Goal: Task Accomplishment & Management: Use online tool/utility

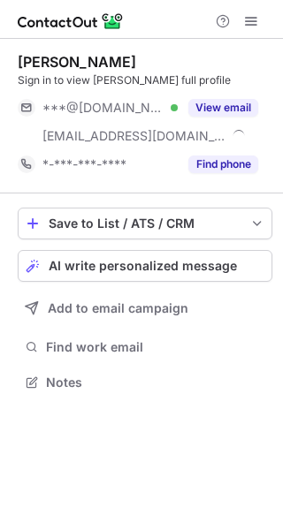
scroll to position [370, 283]
click at [164, 267] on span "AI write personalized message" at bounding box center [143, 266] width 188 height 14
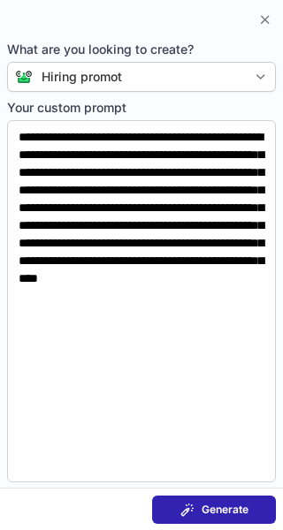
click at [210, 511] on span "Generate" at bounding box center [225, 510] width 47 height 14
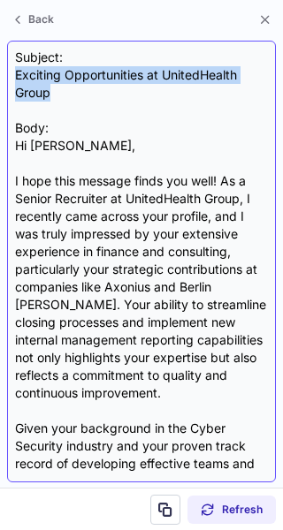
drag, startPoint x: 61, startPoint y: 91, endPoint x: 7, endPoint y: 67, distance: 59.0
click at [7, 67] on div "Subject: Exciting Opportunities at UnitedHealth Group Body: Hi Craig, I hope th…" at bounding box center [141, 262] width 269 height 442
copy div "Exciting Opportunities at UnitedHealth Group"
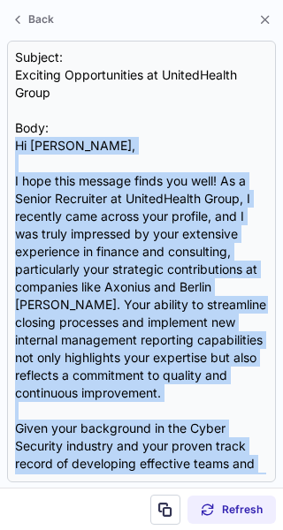
scroll to position [387, 0]
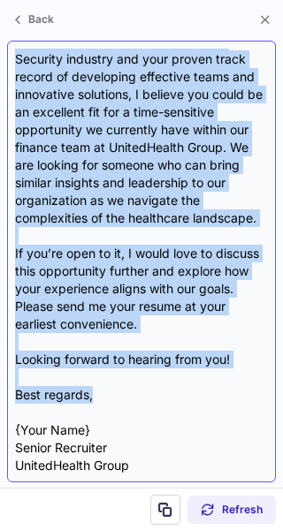
drag, startPoint x: 7, startPoint y: 147, endPoint x: 133, endPoint y: 399, distance: 282.6
click at [133, 399] on div "Subject: Exciting Opportunities at UnitedHealth Group Body: Hi Craig, I hope th…" at bounding box center [141, 262] width 269 height 442
copy div "Hi Craig, I hope this message finds you well! As a Senior Recruiter at UnitedHe…"
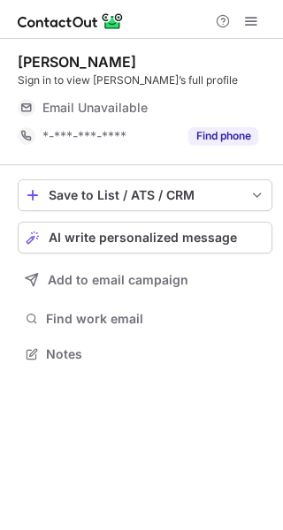
scroll to position [347, 283]
click at [146, 240] on span "AI write personalized message" at bounding box center [143, 238] width 188 height 14
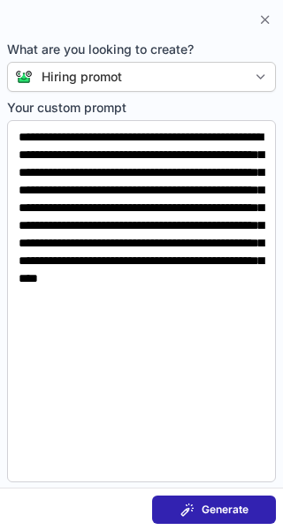
click at [194, 508] on div "Generate" at bounding box center [214, 510] width 68 height 14
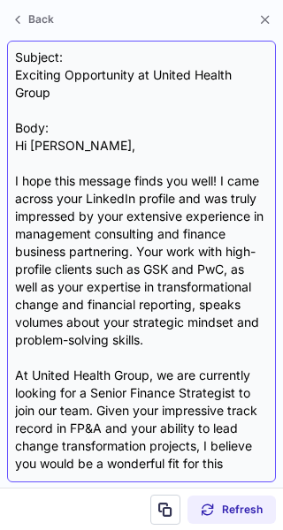
click at [14, 62] on div "Subject: Exciting Opportunity at United Health Group Body: Hi Archana, I hope t…" at bounding box center [141, 262] width 269 height 442
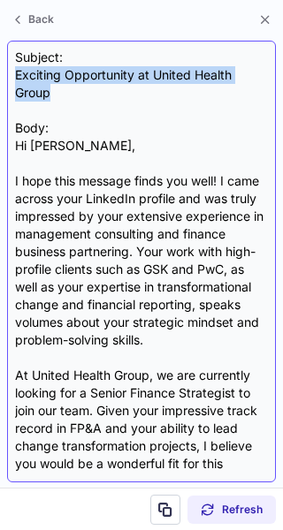
drag, startPoint x: 11, startPoint y: 74, endPoint x: 56, endPoint y: 97, distance: 49.8
click at [56, 97] on div "Subject: Exciting Opportunity at United Health Group Body: Hi Archana, I hope t…" at bounding box center [141, 262] width 269 height 442
copy div "Exciting Opportunity at United Health Group"
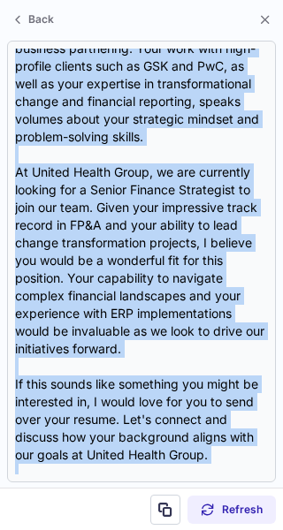
scroll to position [316, 0]
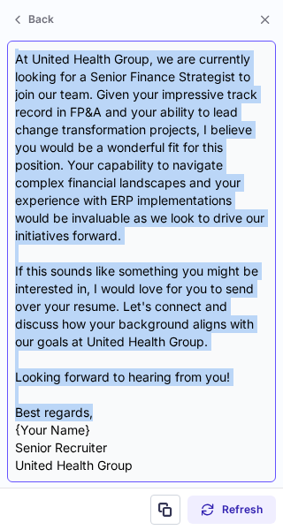
drag, startPoint x: 37, startPoint y: 157, endPoint x: 111, endPoint y: 415, distance: 267.7
click at [111, 415] on div "Subject: Exciting Opportunity at United Health Group Body: Hi Archana, I hope t…" at bounding box center [141, 262] width 253 height 426
copy div "Hi Archana, I hope this message finds you well! I came across your LinkedIn pro…"
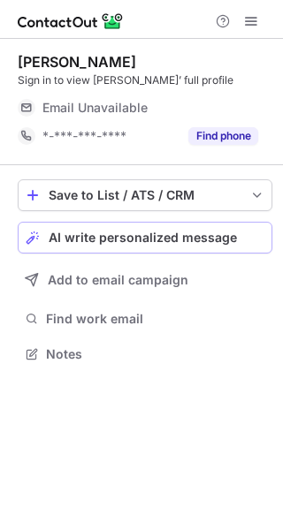
scroll to position [342, 283]
click at [189, 240] on span "AI write personalized message" at bounding box center [143, 238] width 188 height 14
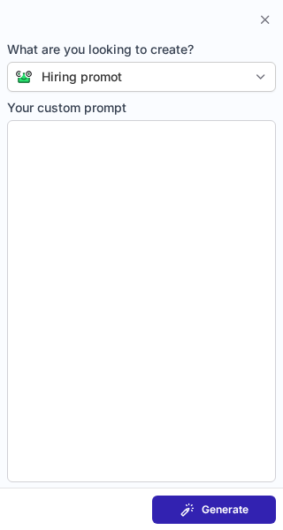
type textarea "**********"
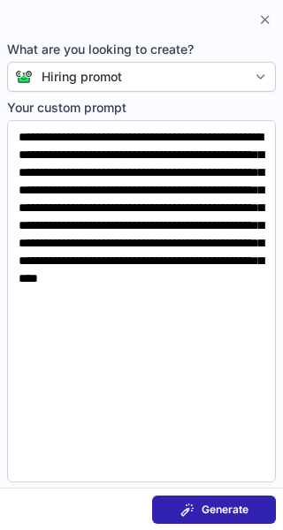
click at [220, 507] on span "Generate" at bounding box center [225, 510] width 47 height 14
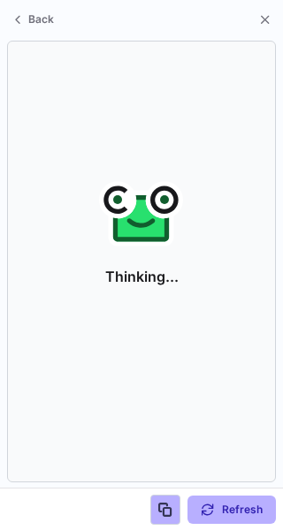
scroll to position [314, 283]
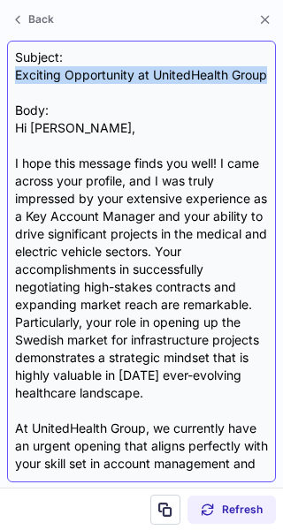
drag, startPoint x: 74, startPoint y: 93, endPoint x: 10, endPoint y: 70, distance: 68.5
click at [10, 70] on div "Subject: Exciting Opportunity at UnitedHealth Group Body: Hi [PERSON_NAME], I h…" at bounding box center [141, 262] width 269 height 442
copy div "Exciting Opportunity at UnitedHealth Group"
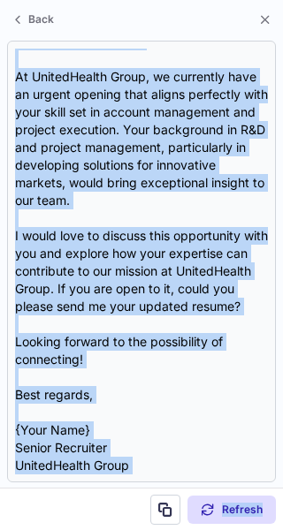
scroll to position [387, 0]
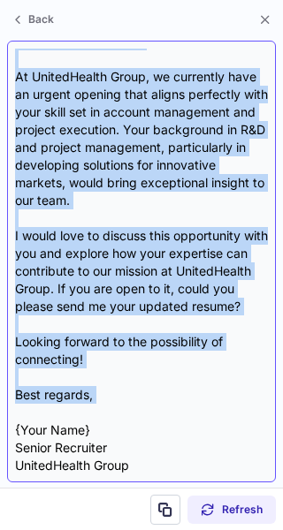
drag, startPoint x: 14, startPoint y: 147, endPoint x: 126, endPoint y: 408, distance: 284.7
click at [126, 408] on div "Subject: Exciting Opportunity at UnitedHealth Group Body: Hi Nicolas, I hope th…" at bounding box center [141, 262] width 269 height 442
copy div "Hi Nicolas, I hope this message finds you well! I came across your profile, and…"
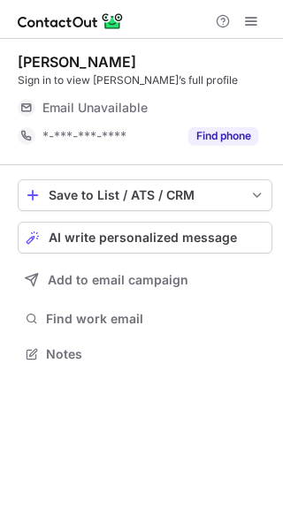
scroll to position [342, 283]
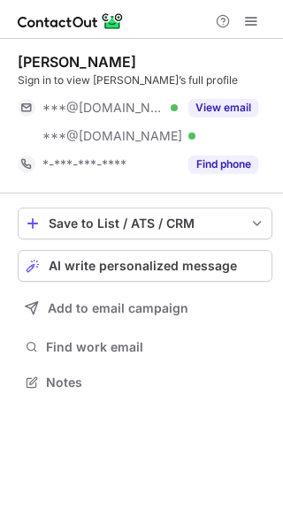
scroll to position [370, 283]
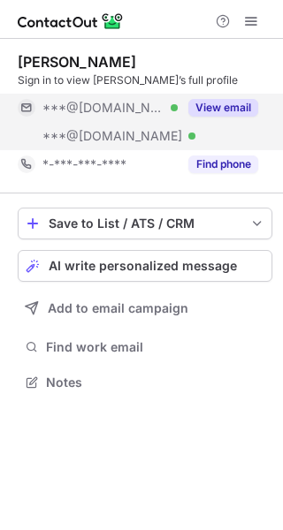
click at [224, 106] on button "View email" at bounding box center [223, 108] width 70 height 18
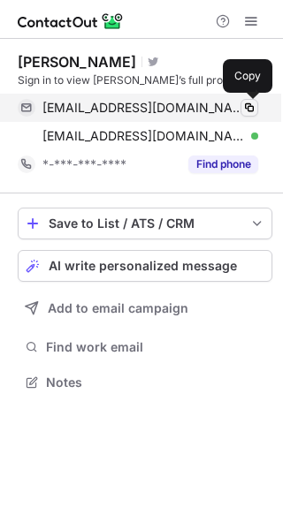
click at [255, 109] on span at bounding box center [249, 108] width 14 height 14
click at [253, 105] on span at bounding box center [249, 108] width 14 height 14
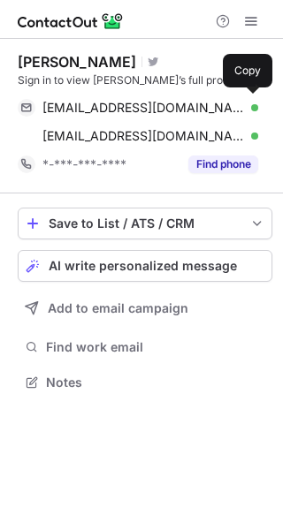
scroll to position [370, 283]
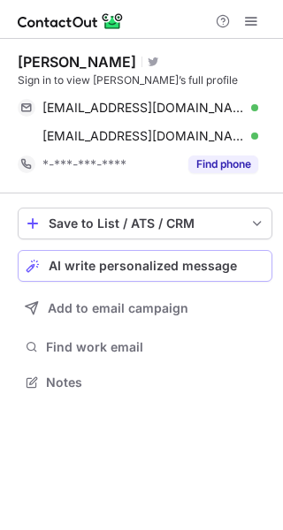
click at [155, 263] on span "AI write personalized message" at bounding box center [143, 266] width 188 height 14
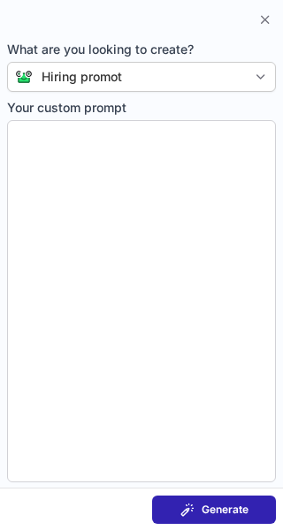
type textarea "**********"
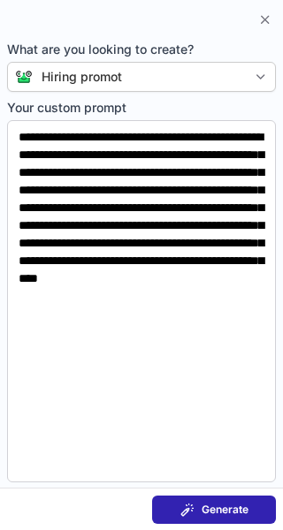
click at [254, 508] on button "Generate" at bounding box center [214, 510] width 124 height 28
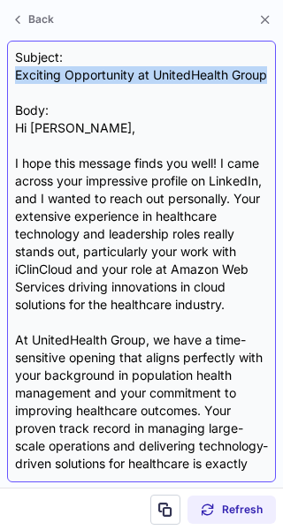
drag, startPoint x: 13, startPoint y: 72, endPoint x: 85, endPoint y: 93, distance: 74.4
click at [85, 93] on div "Subject: Exciting Opportunity at UnitedHealth Group Body: Hi Romulo, I hope thi…" at bounding box center [141, 262] width 269 height 442
copy div "Exciting Opportunity at UnitedHealth Group"
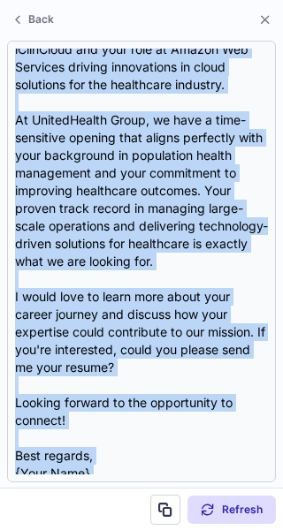
scroll to position [316, 0]
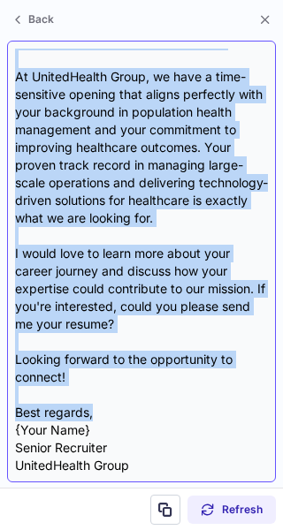
drag, startPoint x: 15, startPoint y: 145, endPoint x: 93, endPoint y: 415, distance: 281.4
click at [93, 415] on div "Subject: Exciting Opportunity at UnitedHealth Group Body: Hi Romulo, I hope thi…" at bounding box center [141, 262] width 253 height 426
copy div "Hi Romulo, I hope this message finds you well! I came across your impressive pr…"
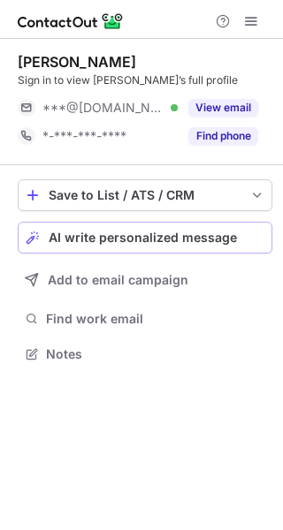
scroll to position [342, 283]
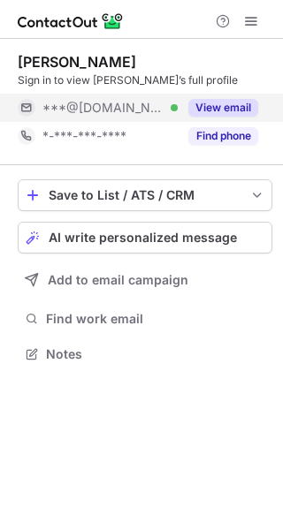
click at [255, 114] on button "View email" at bounding box center [223, 108] width 70 height 18
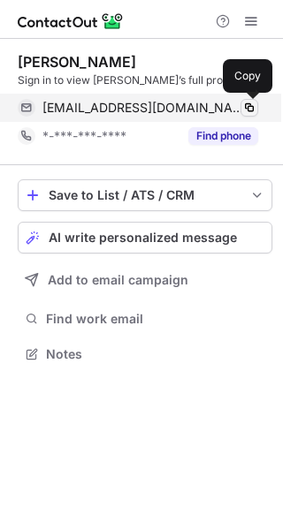
click at [249, 113] on span at bounding box center [249, 108] width 14 height 14
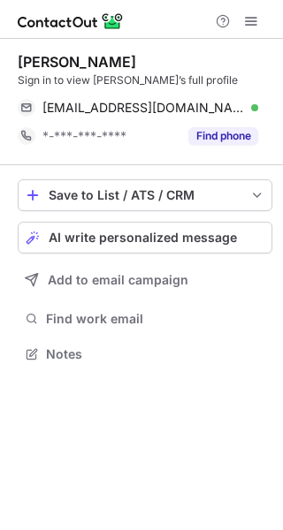
scroll to position [342, 283]
click at [184, 238] on span "AI write personalized message" at bounding box center [143, 238] width 188 height 14
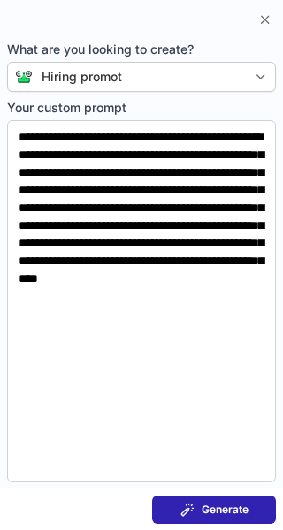
click at [232, 497] on button "Generate" at bounding box center [214, 510] width 124 height 28
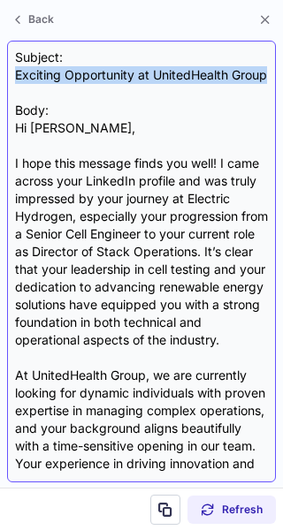
drag, startPoint x: 11, startPoint y: 72, endPoint x: 65, endPoint y: 99, distance: 60.9
click at [65, 99] on div "Subject: Exciting Opportunity at UnitedHealth Group Body: Hi Danielle, I hope t…" at bounding box center [141, 262] width 269 height 442
copy div "Exciting Opportunity at UnitedHealth Group"
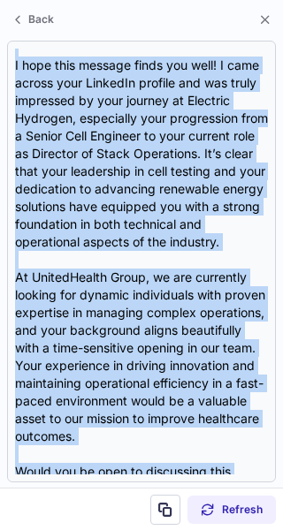
scroll to position [334, 0]
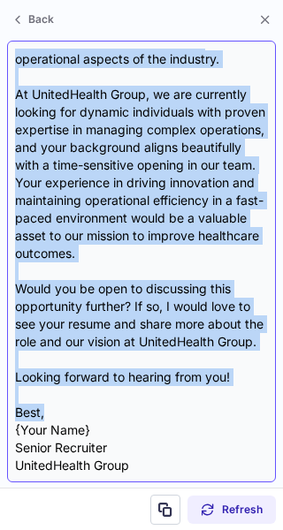
drag, startPoint x: 10, startPoint y: 142, endPoint x: 62, endPoint y: 407, distance: 269.4
click at [62, 407] on div "Subject: Exciting Opportunity at UnitedHealth Group Body: Hi Danielle, I hope t…" at bounding box center [141, 262] width 269 height 442
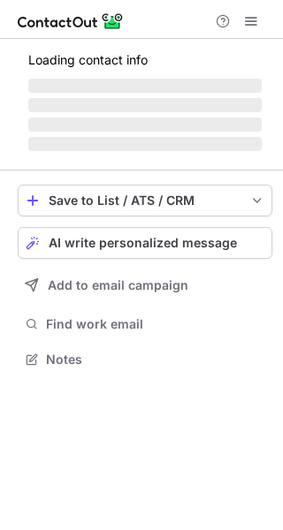
scroll to position [342, 283]
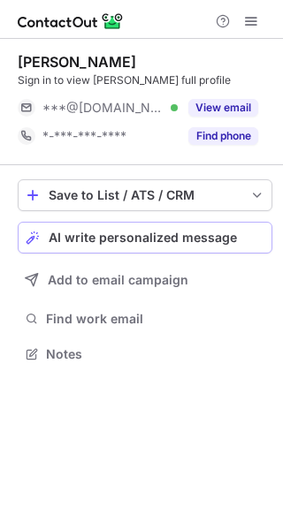
click at [184, 245] on span "AI write personalized message" at bounding box center [143, 238] width 188 height 14
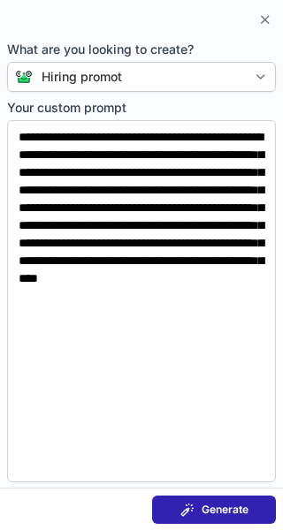
click at [209, 500] on button "Generate" at bounding box center [214, 510] width 124 height 28
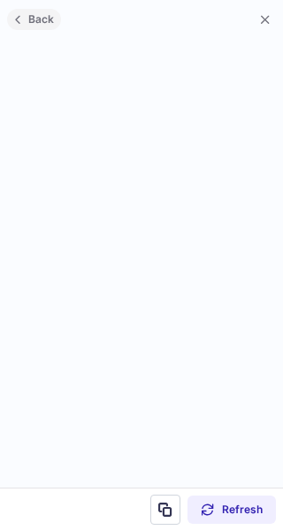
click at [35, 16] on span "Back" at bounding box center [41, 19] width 33 height 12
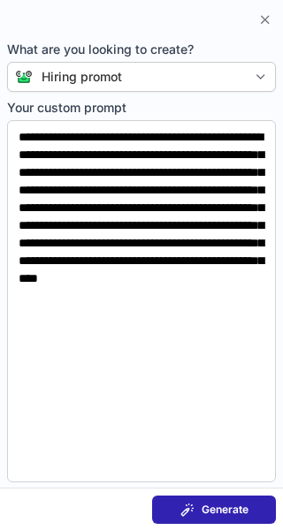
click at [196, 518] on button "Generate" at bounding box center [214, 510] width 124 height 28
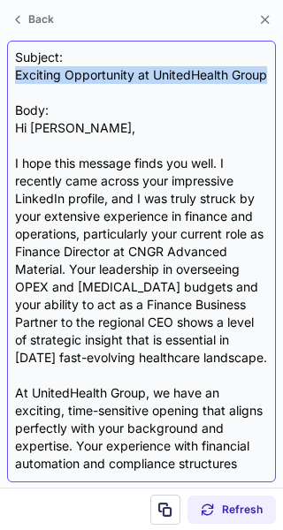
drag, startPoint x: 11, startPoint y: 70, endPoint x: 50, endPoint y: 94, distance: 46.4
click at [50, 94] on div "Subject: Exciting Opportunity at UnitedHealth Group Body: Hi Bernardo, I hope t…" at bounding box center [141, 262] width 269 height 442
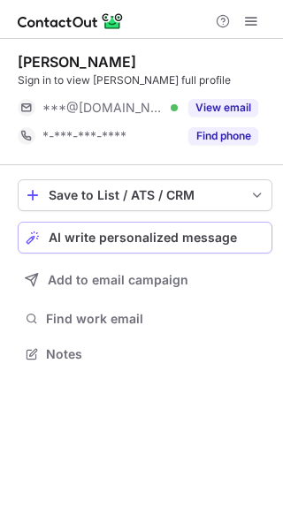
scroll to position [342, 283]
click at [129, 244] on span "AI write personalized message" at bounding box center [143, 238] width 188 height 14
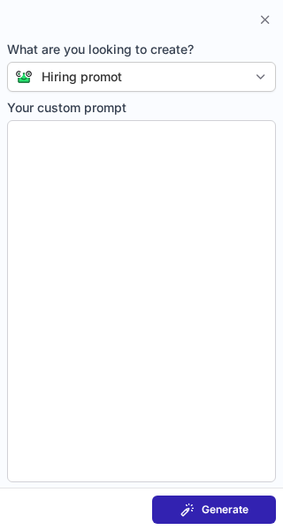
type textarea "**********"
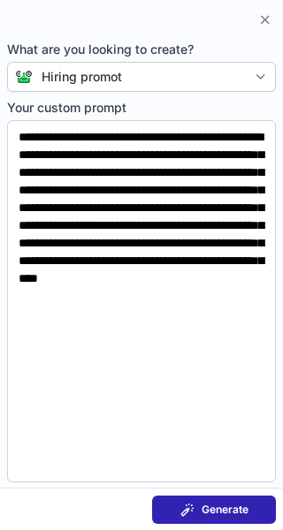
click at [209, 508] on span "Generate" at bounding box center [225, 510] width 47 height 14
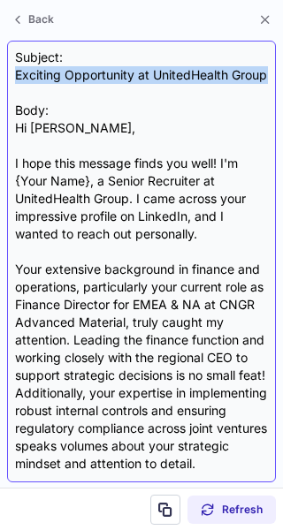
drag, startPoint x: 10, startPoint y: 70, endPoint x: 89, endPoint y: 103, distance: 86.3
click at [89, 103] on div "Subject: Exciting Opportunity at UnitedHealth Group Body: Hi [PERSON_NAME], I h…" at bounding box center [141, 262] width 269 height 442
copy div "Exciting Opportunity at UnitedHealth Group"
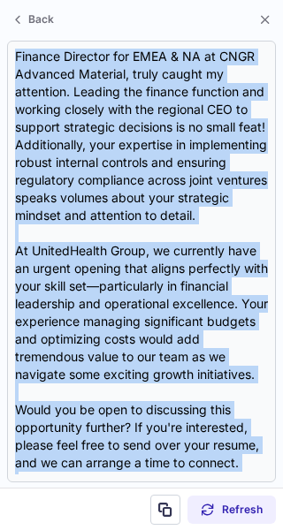
scroll to position [422, 0]
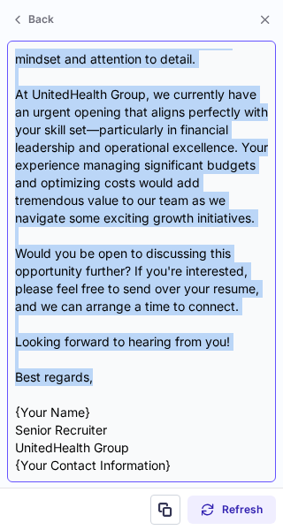
drag, startPoint x: 15, startPoint y: 146, endPoint x: 104, endPoint y: 383, distance: 253.1
click at [104, 383] on div "Subject: Exciting Opportunity at UnitedHealth Group Body: Hi [PERSON_NAME], I h…" at bounding box center [141, 262] width 253 height 426
copy div "Lo Ipsumdol, S amet cons adipisc elits doe temp! I'u {Labo Etdo}, m Aliqua Enim…"
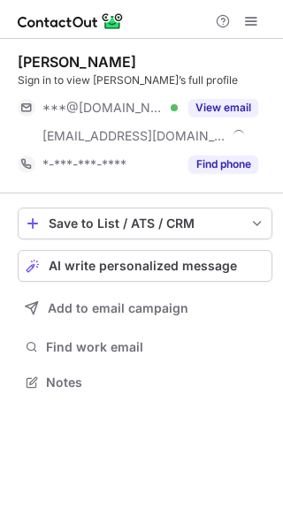
scroll to position [370, 283]
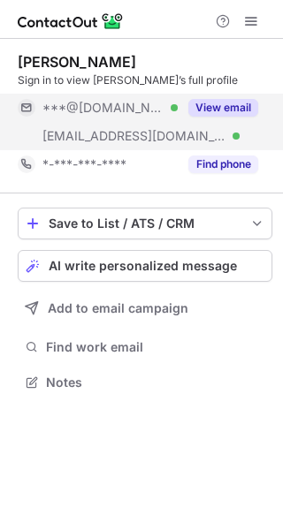
click at [240, 103] on button "View email" at bounding box center [223, 108] width 70 height 18
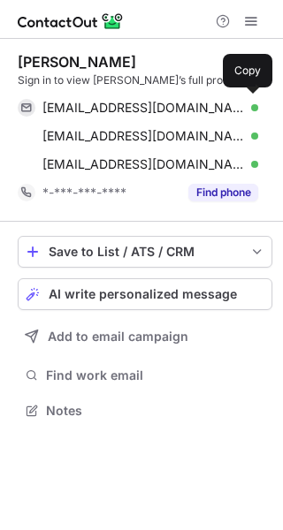
scroll to position [399, 283]
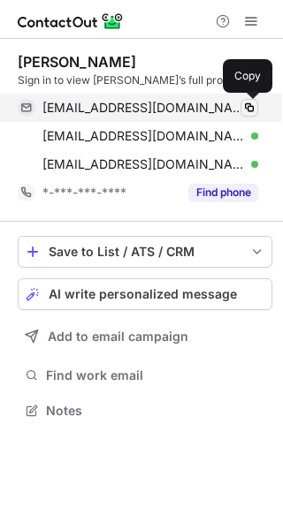
click at [251, 110] on span at bounding box center [249, 108] width 14 height 14
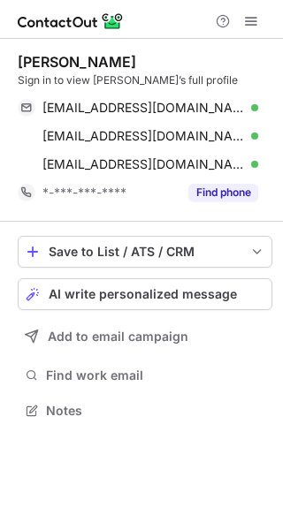
scroll to position [399, 283]
click at [102, 293] on span "AI write personalized message" at bounding box center [143, 294] width 188 height 14
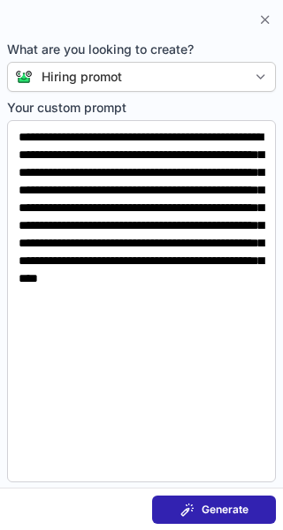
click at [199, 503] on div "Generate" at bounding box center [214, 510] width 68 height 14
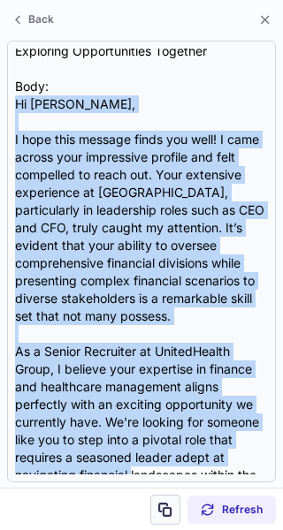
scroll to position [334, 0]
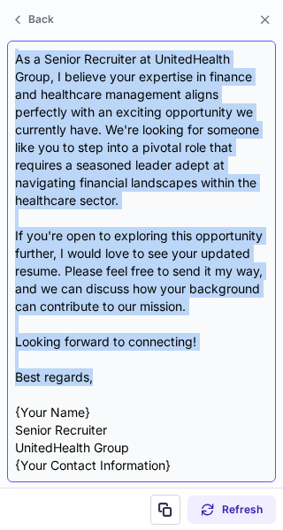
drag, startPoint x: 11, startPoint y: 120, endPoint x: 147, endPoint y: 378, distance: 291.8
click at [147, 378] on div "Subject: Exploring Opportunities Together Body: Hi [PERSON_NAME], I hope this m…" at bounding box center [141, 262] width 269 height 442
copy div "Lo Ipsum, D sita cons adipisc elits doe temp! I utla etdolo magn aliquaenim adm…"
click at [147, 378] on div "Subject: Exploring Opportunities Together Body: Hi Amber, I hope this message f…" at bounding box center [141, 262] width 253 height 426
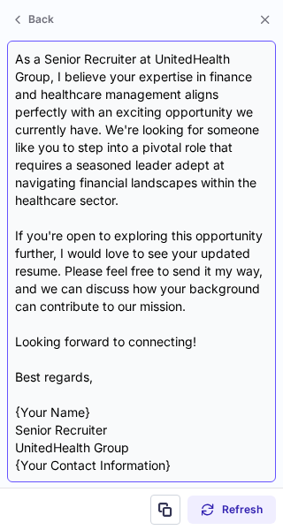
scroll to position [0, 0]
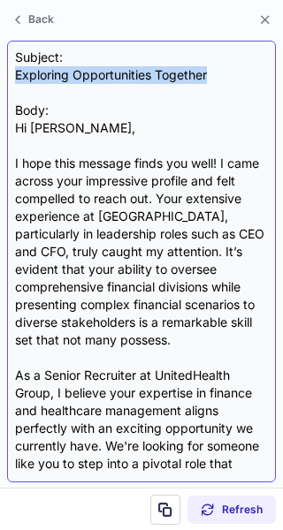
drag, startPoint x: 17, startPoint y: 74, endPoint x: 213, endPoint y: 72, distance: 196.2
click at [213, 72] on div "Subject: Exploring Opportunities Together Body: Hi Amber, I hope this message f…" at bounding box center [141, 262] width 253 height 426
copy div "Exploring Opportunities Together"
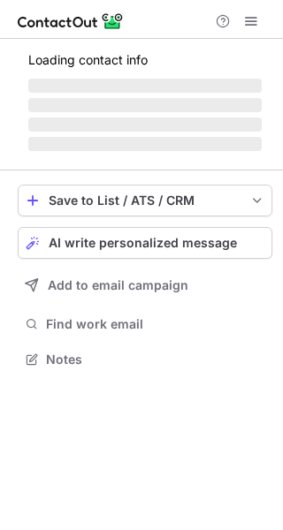
scroll to position [347, 283]
click at [176, 246] on span "AI write personalized message" at bounding box center [143, 243] width 188 height 14
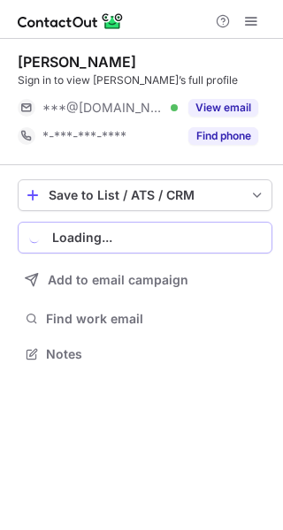
scroll to position [342, 283]
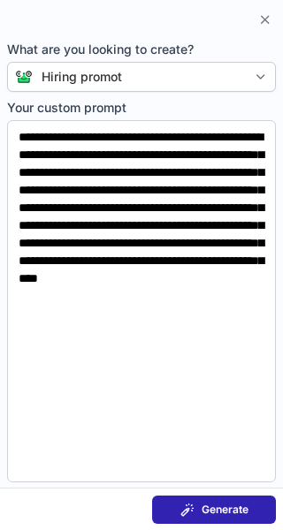
click at [224, 506] on span "Generate" at bounding box center [225, 510] width 47 height 14
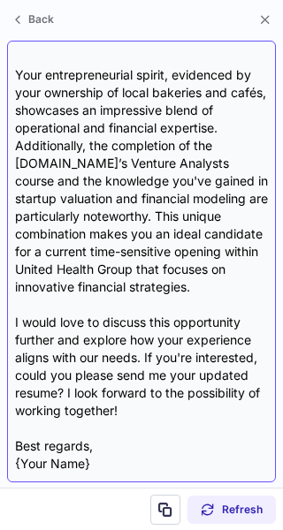
scroll to position [334, 0]
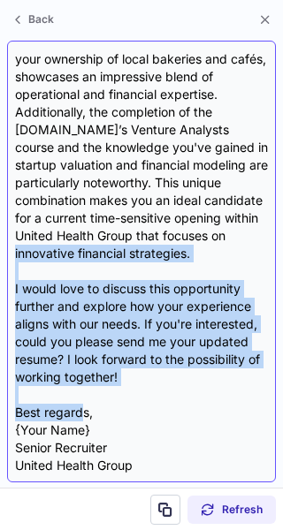
drag, startPoint x: 85, startPoint y: 412, endPoint x: 89, endPoint y: 252, distance: 160.0
click at [89, 252] on div "Subject: Exciting Opportunity at United Health Group Body: Hi Andrey, I hope th…" at bounding box center [141, 262] width 253 height 426
click at [179, 389] on div "Subject: Exciting Opportunity at United Health Group Body: Hi Andrey, I hope th…" at bounding box center [141, 262] width 253 height 426
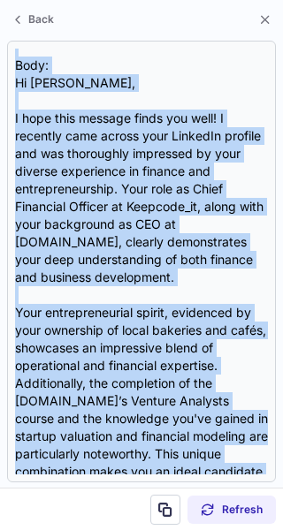
scroll to position [0, 0]
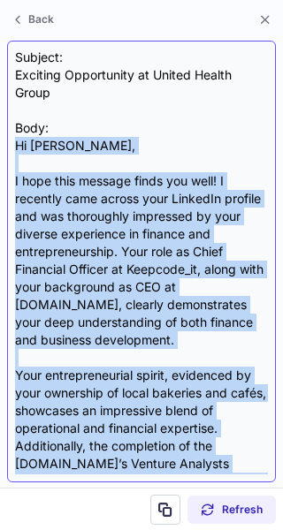
drag, startPoint x: 116, startPoint y: 409, endPoint x: 7, endPoint y: 145, distance: 285.8
click at [7, 145] on div "Subject: Exciting Opportunity at United Health Group Body: Hi Andrey, I hope th…" at bounding box center [141, 262] width 269 height 442
copy div "Hi Andrey, I hope this message finds you well! I recently came across your Link…"
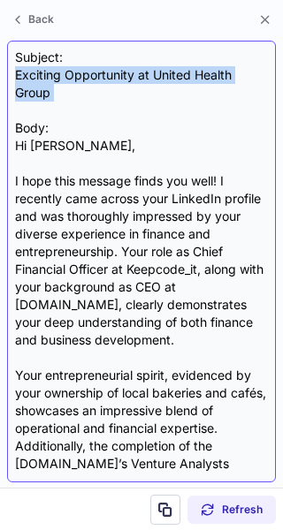
drag, startPoint x: 11, startPoint y: 71, endPoint x: 94, endPoint y: 114, distance: 93.7
click at [94, 114] on div "Subject: Exciting Opportunity at United Health Group Body: Hi Andrey, I hope th…" at bounding box center [141, 262] width 269 height 442
copy div "Exciting Opportunity at United Health Group"
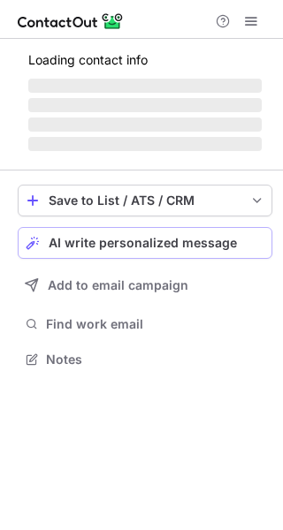
scroll to position [342, 283]
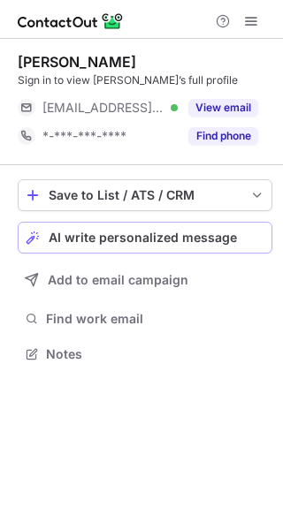
click at [148, 237] on span "AI write personalized message" at bounding box center [143, 238] width 188 height 14
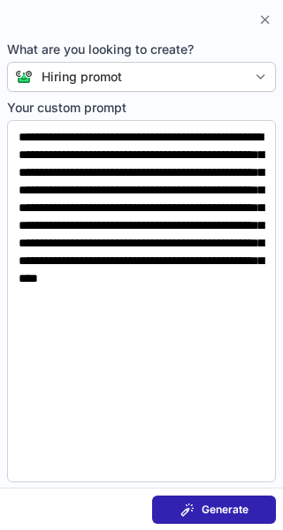
click at [209, 508] on span "Generate" at bounding box center [225, 510] width 47 height 14
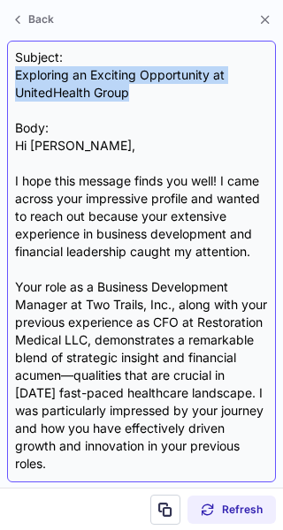
drag, startPoint x: 12, startPoint y: 73, endPoint x: 160, endPoint y: 94, distance: 149.0
click at [160, 94] on div "Subject: Exploring an Exciting Opportunity at UnitedHealth Group Body: Hi [PERS…" at bounding box center [141, 262] width 269 height 442
copy div "Exploring an Exciting Opportunity at UnitedHealth Group"
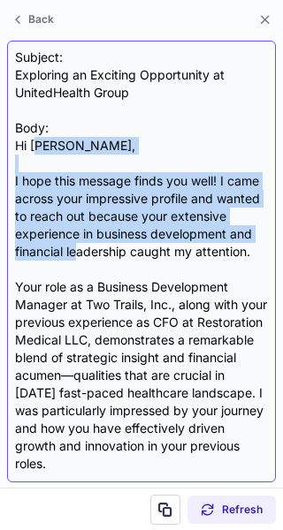
drag, startPoint x: 36, startPoint y: 145, endPoint x: 182, endPoint y: 247, distance: 177.8
click at [182, 247] on div "Subject: Exploring an Exciting Opportunity at UnitedHealth Group Body: Hi [PERS…" at bounding box center [141, 262] width 253 height 426
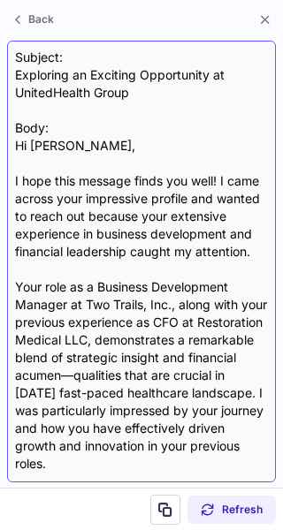
click at [178, 298] on div "Subject: Exploring an Exciting Opportunity at UnitedHealth Group Body: Hi Kathe…" at bounding box center [141, 262] width 253 height 426
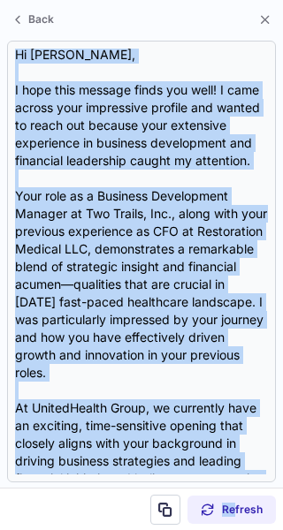
scroll to position [405, 0]
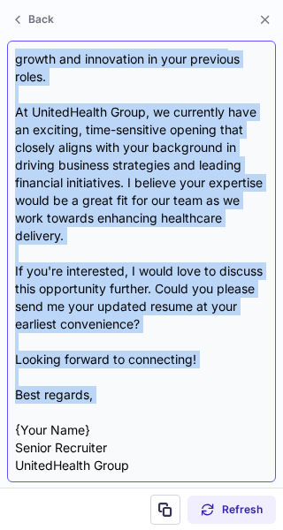
drag, startPoint x: 13, startPoint y: 143, endPoint x: 133, endPoint y: 406, distance: 288.3
click at [133, 406] on div "Subject: Exploring an Exciting Opportunity at UnitedHealth Group Body: Hi Kathe…" at bounding box center [141, 262] width 269 height 442
copy div "Hi Katherine, I hope this message finds you well! I came across your impressive…"
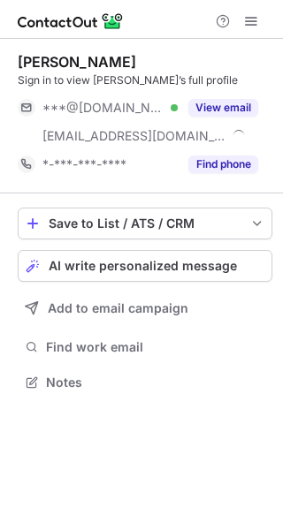
scroll to position [370, 283]
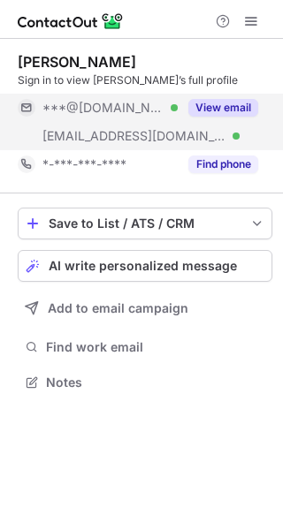
click at [214, 106] on button "View email" at bounding box center [223, 108] width 70 height 18
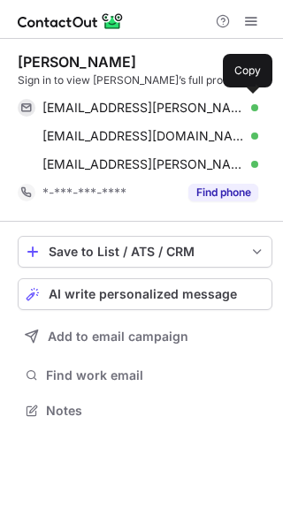
scroll to position [399, 283]
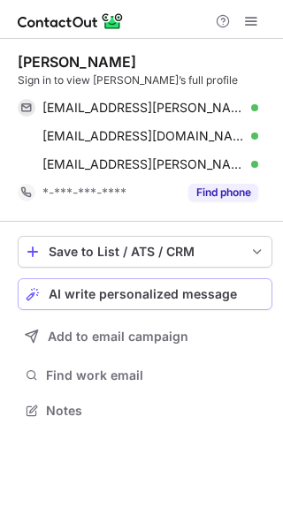
click at [175, 287] on span "AI write personalized message" at bounding box center [143, 294] width 188 height 14
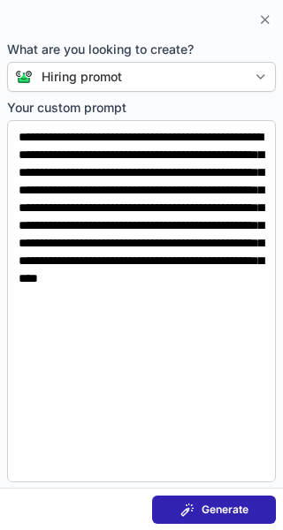
click at [224, 512] on span "Generate" at bounding box center [225, 510] width 47 height 14
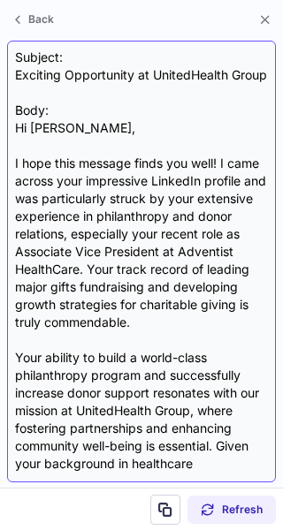
click at [33, 287] on div "Subject: Exciting Opportunity at UnitedHealth Group Body: Hi Elan, I hope this …" at bounding box center [141, 262] width 253 height 426
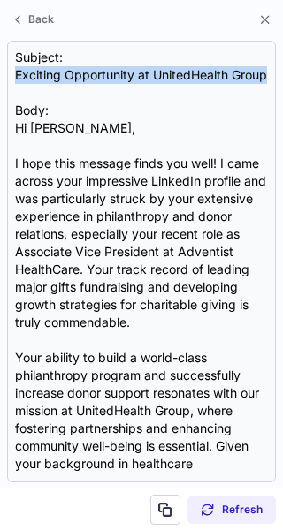
drag, startPoint x: 48, startPoint y: 93, endPoint x: 3, endPoint y: 79, distance: 47.2
click at [3, 79] on section "Subject: Exciting Opportunity at UnitedHealth Group Body: Hi Elan, I hope this …" at bounding box center [141, 261] width 283 height 453
copy div "Exciting Opportunity at UnitedHealth Group"
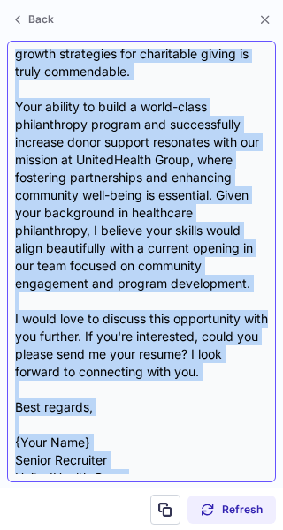
scroll to position [281, 0]
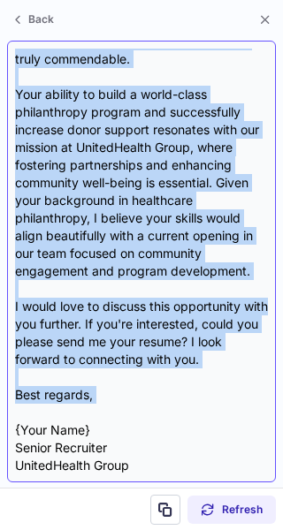
drag, startPoint x: 10, startPoint y: 140, endPoint x: 124, endPoint y: 406, distance: 289.4
click at [124, 406] on div "Subject: Exciting Opportunity at UnitedHealth Group Body: Hi Elan, I hope this …" at bounding box center [141, 262] width 269 height 442
copy div "Hi Elan, I hope this message finds you well! I came across your impressive Link…"
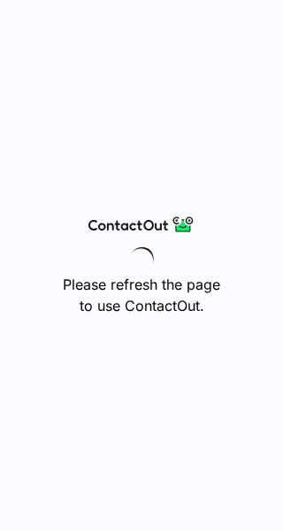
click at [163, 263] on div "Please refresh the page to use ContactOut." at bounding box center [141, 265] width 283 height 530
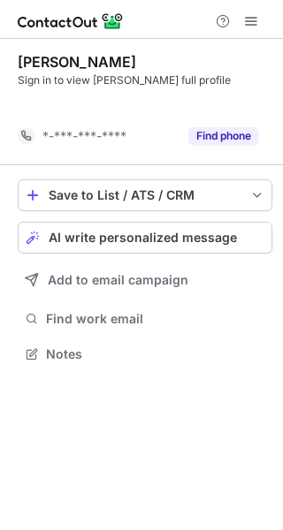
scroll to position [314, 283]
